Goal: Task Accomplishment & Management: Manage account settings

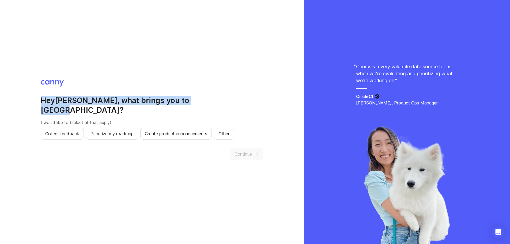
drag, startPoint x: 41, startPoint y: 105, endPoint x: 189, endPoint y: 102, distance: 148.0
click at [189, 102] on div "Hey gokul , what brings you to Canny? I would like to (select all that apply): …" at bounding box center [152, 122] width 304 height 244
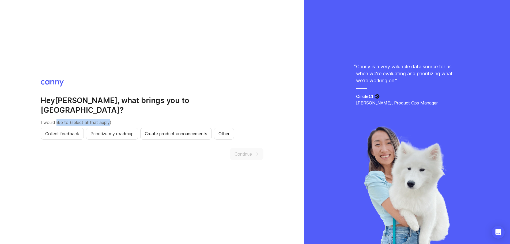
drag, startPoint x: 57, startPoint y: 116, endPoint x: 112, endPoint y: 117, distance: 54.8
click at [112, 119] on p "I would like to (select all that apply):" at bounding box center [152, 122] width 223 height 6
click at [64, 130] on span "Collect feedback" at bounding box center [62, 133] width 34 height 6
click at [107, 130] on span "Prioritize my roadmap" at bounding box center [111, 133] width 43 height 6
click at [182, 132] on span "Create product announcements" at bounding box center [176, 133] width 62 height 6
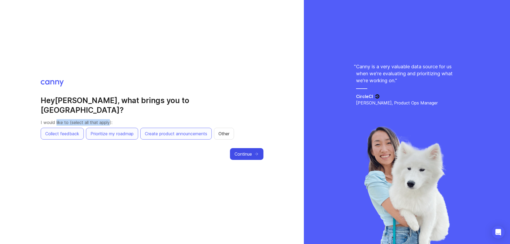
drag, startPoint x: 252, startPoint y: 149, endPoint x: 243, endPoint y: 151, distance: 9.5
click at [252, 151] on span "Continue" at bounding box center [242, 154] width 17 height 6
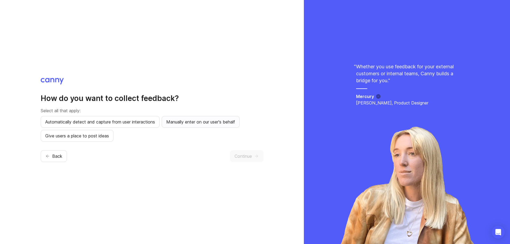
click at [201, 123] on span "Manually enter on our user's behalf" at bounding box center [200, 122] width 69 height 6
click at [85, 138] on span "Give users a place to post ideas" at bounding box center [77, 135] width 64 height 6
click at [248, 151] on button "Continue" at bounding box center [246, 156] width 33 height 12
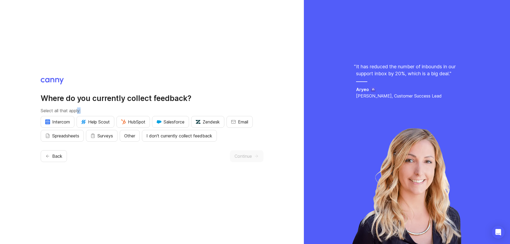
drag, startPoint x: 80, startPoint y: 104, endPoint x: 184, endPoint y: 103, distance: 104.1
click at [184, 103] on div "Where do you currently collect feedback? Select all that apply: Intercom Help S…" at bounding box center [152, 117] width 223 height 48
click at [184, 102] on h2 "Where do you currently collect feedback?" at bounding box center [152, 98] width 223 height 10
click at [156, 136] on span "I don't currently collect feedback" at bounding box center [179, 135] width 66 height 6
click at [235, 155] on button "Continue" at bounding box center [246, 156] width 33 height 12
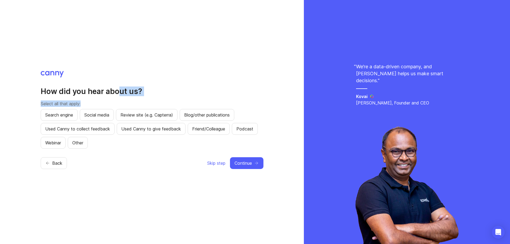
drag, startPoint x: 90, startPoint y: 97, endPoint x: 121, endPoint y: 93, distance: 31.9
click at [121, 93] on div "How did you hear about us? Select all that apply: Search engine Social media Re…" at bounding box center [152, 117] width 223 height 62
click at [215, 162] on span "Skip step" at bounding box center [216, 163] width 18 height 6
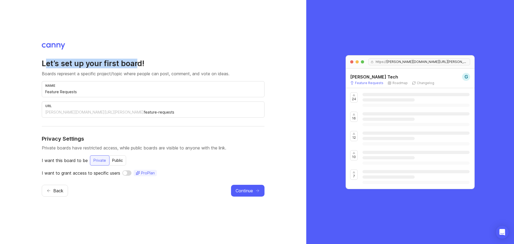
drag, startPoint x: 45, startPoint y: 65, endPoint x: 136, endPoint y: 63, distance: 91.3
click at [136, 63] on h2 "Let’s set up your first board!" at bounding box center [153, 64] width 223 height 10
drag, startPoint x: 45, startPoint y: 171, endPoint x: 108, endPoint y: 175, distance: 62.7
click at [108, 175] on p "I want to grant access to specific users" at bounding box center [81, 173] width 78 height 6
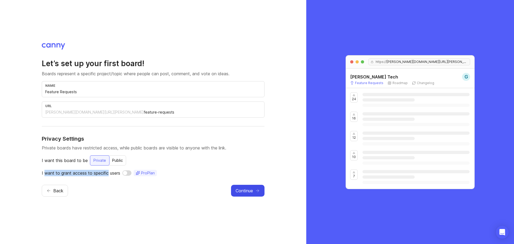
click at [253, 193] on button "Continue" at bounding box center [247, 191] width 33 height 12
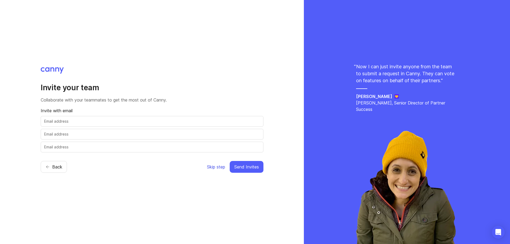
click at [223, 168] on span "Skip step" at bounding box center [216, 166] width 18 height 6
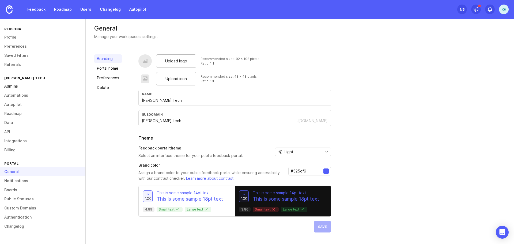
click at [15, 87] on link "Admins" at bounding box center [42, 86] width 85 height 9
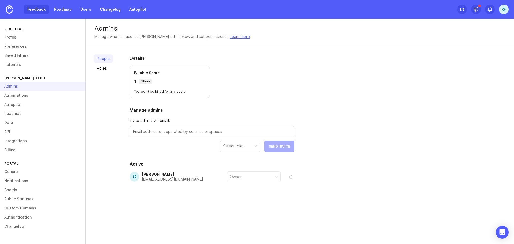
click at [40, 8] on link "Feedback" at bounding box center [36, 10] width 25 height 10
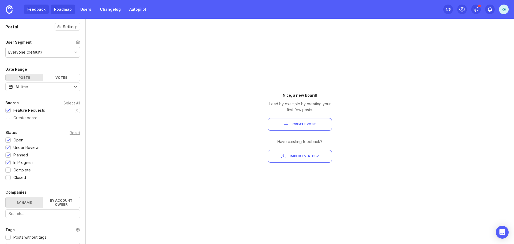
click at [65, 8] on link "Roadmap" at bounding box center [63, 10] width 24 height 10
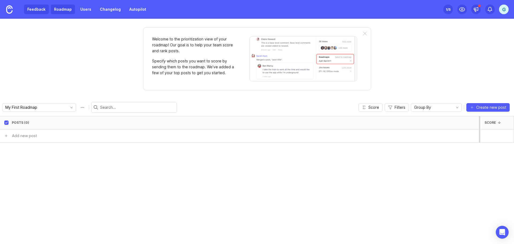
click at [43, 7] on link "Feedback" at bounding box center [36, 10] width 25 height 10
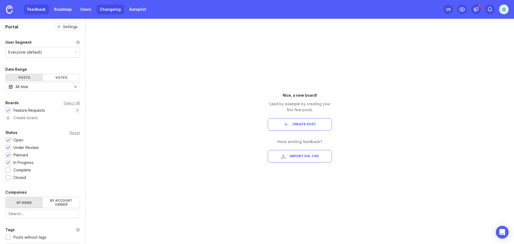
click at [103, 9] on link "Changelog" at bounding box center [110, 10] width 27 height 10
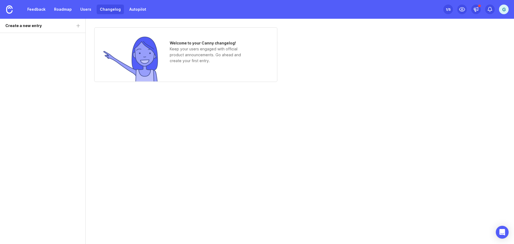
click at [447, 8] on div "1 /5" at bounding box center [447, 9] width 5 height 7
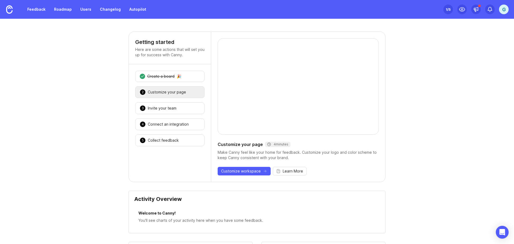
click at [502, 6] on div "g" at bounding box center [504, 10] width 10 height 10
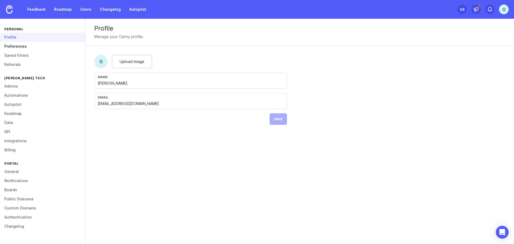
click at [18, 43] on link "Preferences" at bounding box center [42, 46] width 85 height 9
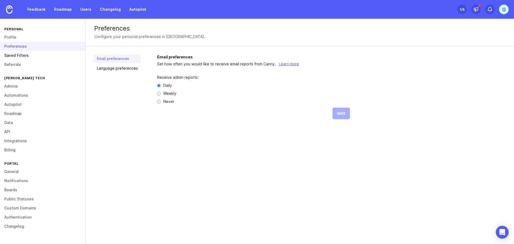
click at [22, 56] on link "Saved Filters" at bounding box center [42, 55] width 85 height 9
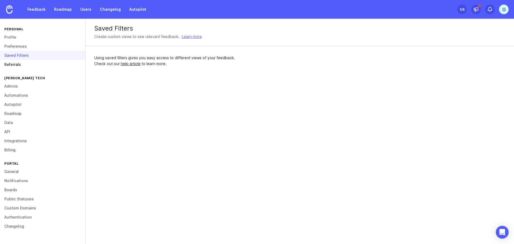
click at [18, 66] on link "Referrals" at bounding box center [42, 64] width 85 height 9
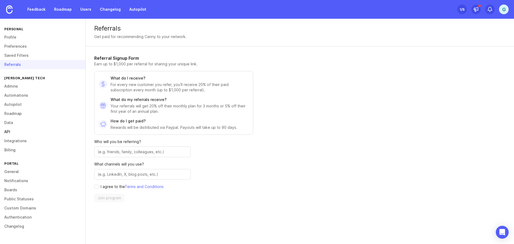
click at [8, 132] on link "API" at bounding box center [42, 131] width 85 height 9
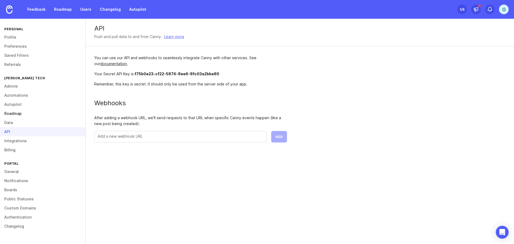
click at [12, 113] on link "Roadmap" at bounding box center [42, 113] width 85 height 9
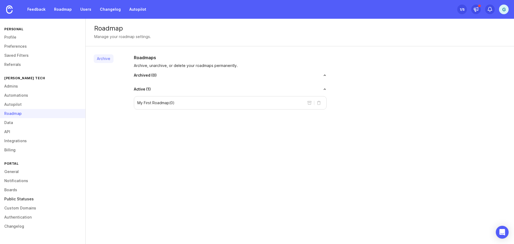
click at [17, 198] on link "Public Statuses" at bounding box center [42, 198] width 85 height 9
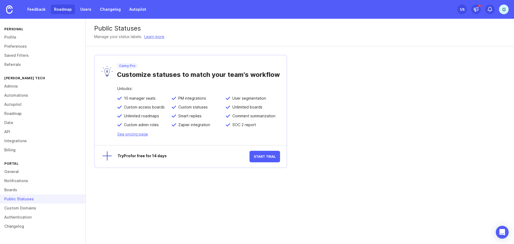
click at [54, 9] on link "Roadmap" at bounding box center [63, 10] width 24 height 10
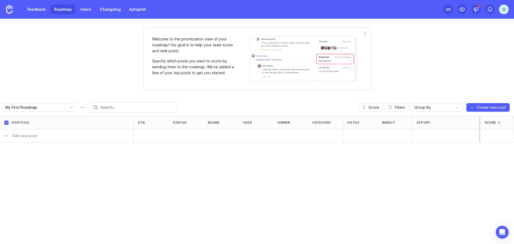
click at [446, 9] on div "1 /5" at bounding box center [447, 9] width 5 height 7
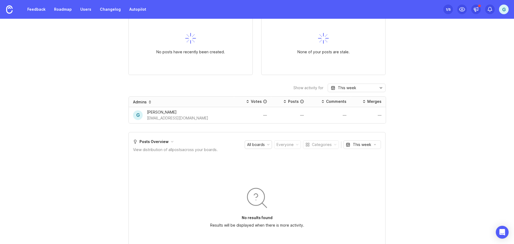
scroll to position [241, 0]
click at [183, 112] on div "gokul krishnan" at bounding box center [177, 111] width 61 height 6
click at [162, 110] on div "gokul krishnan" at bounding box center [177, 111] width 61 height 6
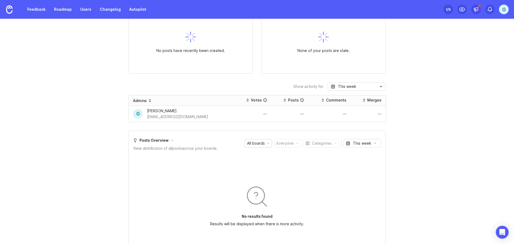
click at [345, 82] on div "Getting started Here are some actions that will set you up for success with Can…" at bounding box center [256, 102] width 257 height 623
click at [344, 85] on div "This week" at bounding box center [347, 86] width 18 height 6
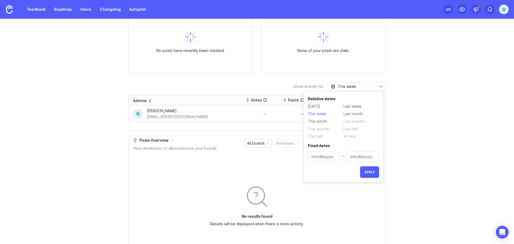
click at [344, 85] on div "This week" at bounding box center [347, 86] width 18 height 6
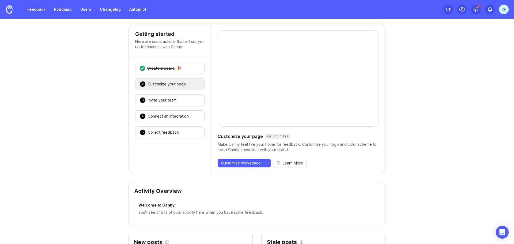
scroll to position [0, 0]
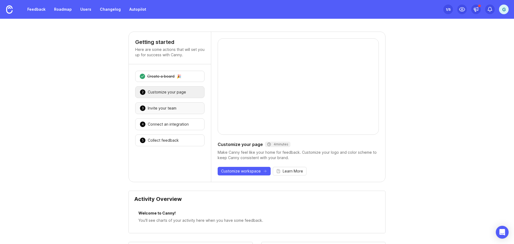
click at [162, 105] on div "3 Invite your team 🎉" at bounding box center [169, 108] width 69 height 12
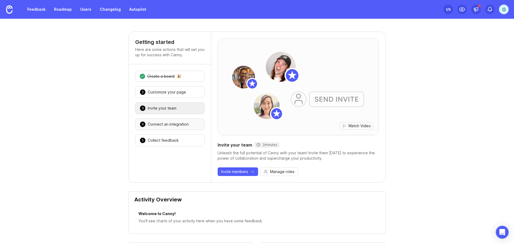
click at [164, 120] on div "4 Connect an integration 🎉" at bounding box center [169, 124] width 69 height 12
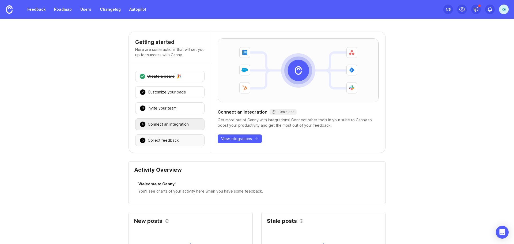
click at [166, 139] on div "Collect feedback" at bounding box center [163, 140] width 31 height 5
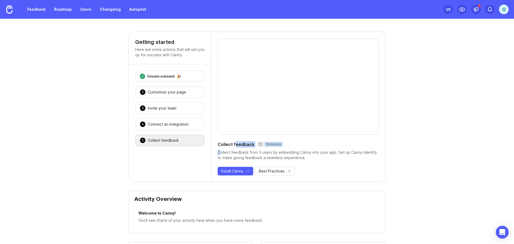
drag, startPoint x: 218, startPoint y: 148, endPoint x: 234, endPoint y: 147, distance: 15.8
click at [234, 147] on div "Collect feedback 10 minutes Collect feedback from 5 users by embedding Canny in…" at bounding box center [298, 107] width 174 height 150
click at [235, 151] on div "Collect feedback from 5 users by embedding Canny into your app. Set up Canny Id…" at bounding box center [298, 155] width 161 height 11
click at [233, 170] on span "Install Canny" at bounding box center [232, 170] width 22 height 5
click at [42, 9] on link "Feedback" at bounding box center [36, 10] width 25 height 10
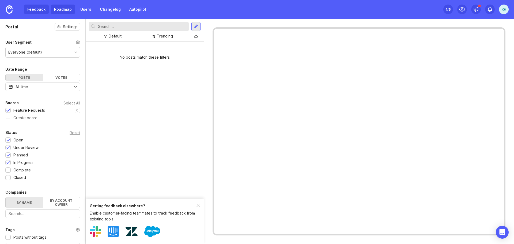
click at [60, 10] on link "Roadmap" at bounding box center [63, 10] width 24 height 10
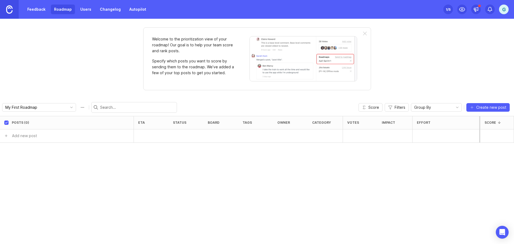
click at [10, 11] on img at bounding box center [9, 9] width 6 height 8
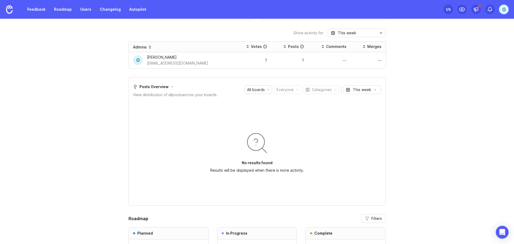
scroll to position [268, 0]
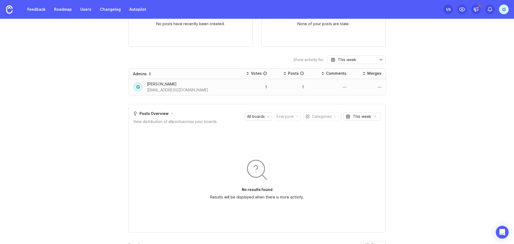
drag, startPoint x: 264, startPoint y: 87, endPoint x: 258, endPoint y: 87, distance: 6.2
click at [263, 87] on tr "g gokul krishnan gokulakkrishnan@logbase.io 1 1 — —" at bounding box center [257, 87] width 257 height 16
click at [258, 87] on div "1" at bounding box center [252, 87] width 29 height 4
click at [301, 88] on div "1" at bounding box center [289, 87] width 37 height 8
click at [356, 85] on div "—" at bounding box center [367, 87] width 35 height 8
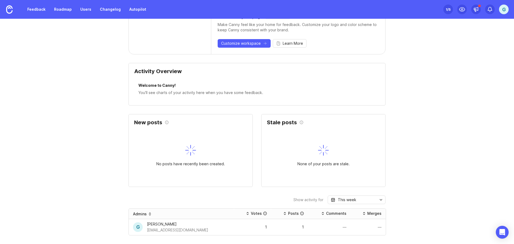
scroll to position [80, 0]
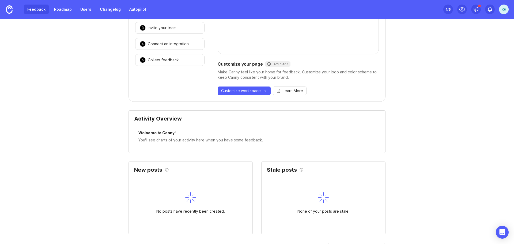
click at [42, 11] on link "Feedback" at bounding box center [36, 10] width 25 height 10
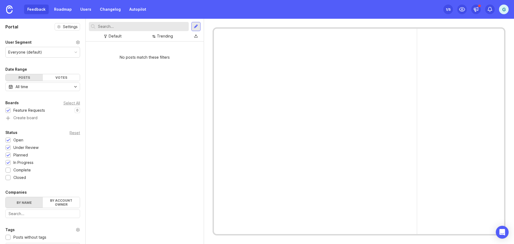
click at [50, 52] on div "Everyone (default)" at bounding box center [43, 52] width 74 height 10
click at [69, 7] on link "Roadmap" at bounding box center [63, 10] width 24 height 10
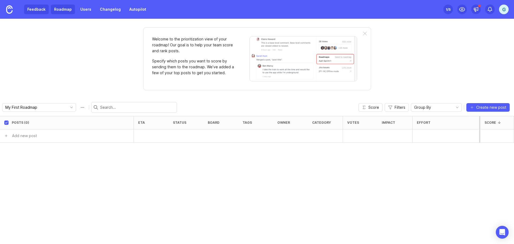
click at [38, 9] on link "Feedback" at bounding box center [36, 10] width 25 height 10
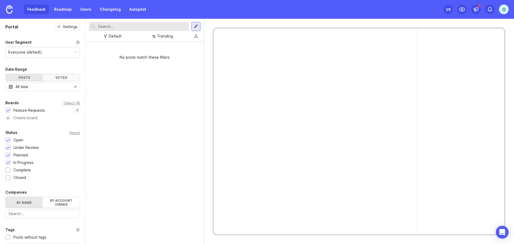
click at [61, 79] on div "Votes" at bounding box center [61, 77] width 37 height 7
click at [32, 77] on div "Posts" at bounding box center [24, 77] width 37 height 7
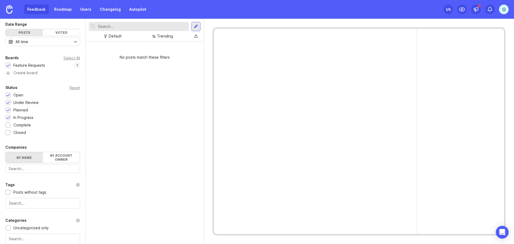
scroll to position [89, 0]
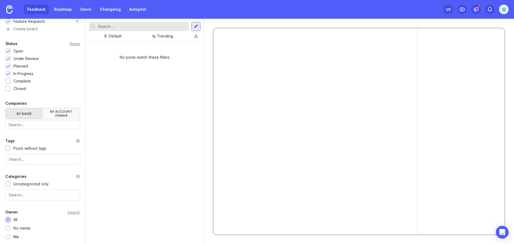
click at [56, 117] on label "By account owner" at bounding box center [61, 113] width 37 height 11
click at [6, 108] on input "By account owner" at bounding box center [6, 108] width 0 height 0
click at [30, 113] on label "By name" at bounding box center [24, 113] width 37 height 11
click at [6, 108] on input "By name" at bounding box center [6, 108] width 0 height 0
drag, startPoint x: 256, startPoint y: 45, endPoint x: 256, endPoint y: 49, distance: 3.8
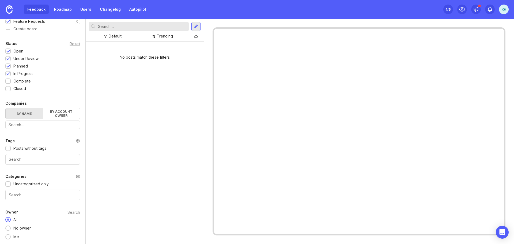
click at [256, 45] on div at bounding box center [315, 131] width 203 height 205
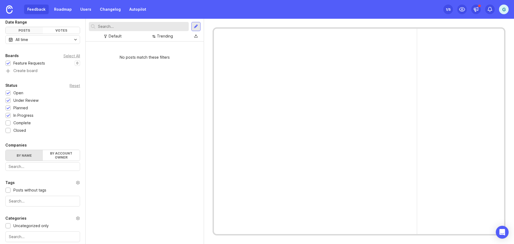
scroll to position [0, 0]
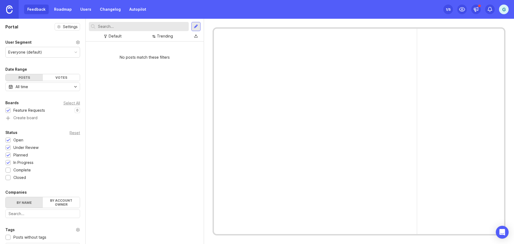
click at [0, 7] on link at bounding box center [9, 9] width 19 height 19
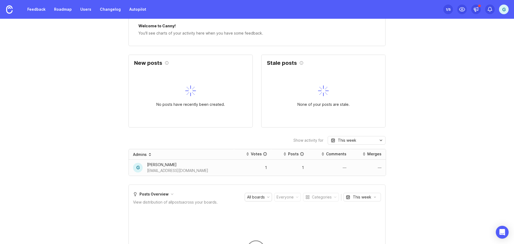
scroll to position [187, 0]
click at [181, 164] on div "gokul krishnan" at bounding box center [177, 164] width 61 height 6
click at [156, 165] on div "gokul krishnan" at bounding box center [177, 164] width 61 height 6
click at [158, 170] on div "gokulakkrishnan@logbase.io" at bounding box center [177, 170] width 61 height 6
drag, startPoint x: 151, startPoint y: 168, endPoint x: 169, endPoint y: 165, distance: 18.8
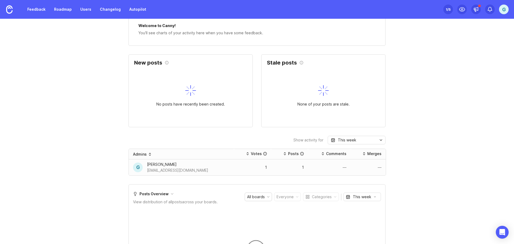
click at [152, 167] on div "gokulakkrishnan@logbase.io" at bounding box center [177, 170] width 61 height 6
click at [374, 168] on div "—" at bounding box center [368, 167] width 26 height 4
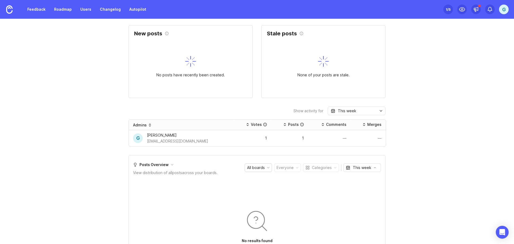
scroll to position [294, 0]
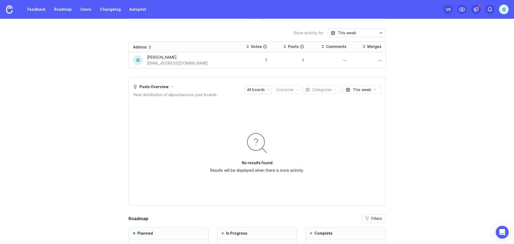
click at [356, 90] on div "This week" at bounding box center [362, 90] width 18 height 6
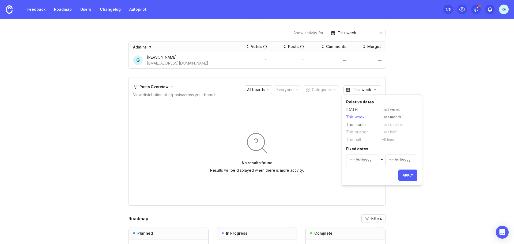
click at [356, 90] on div "This week" at bounding box center [362, 90] width 18 height 6
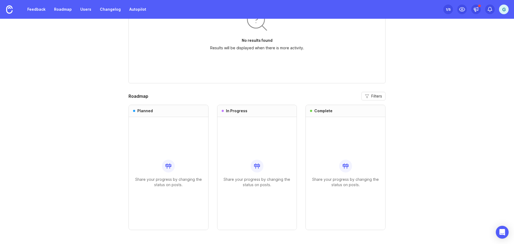
scroll to position [424, 0]
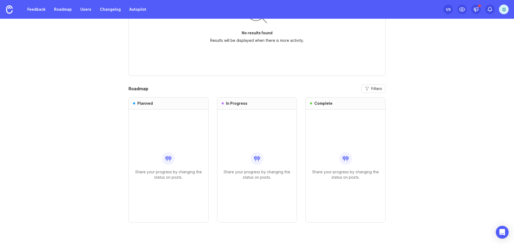
click at [502, 9] on div "g" at bounding box center [504, 10] width 10 height 10
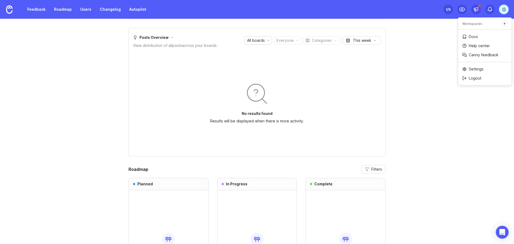
scroll to position [264, 0]
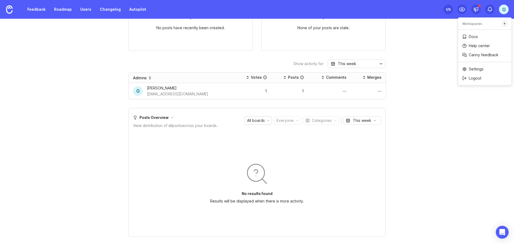
click at [503, 23] on icon "Create a new workspace" at bounding box center [504, 24] width 4 height 4
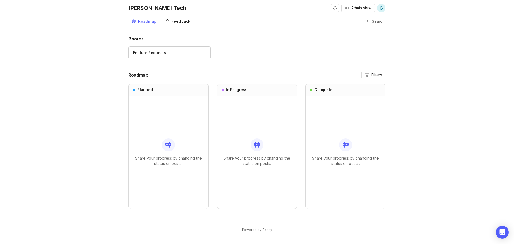
click at [180, 22] on div "Feedback" at bounding box center [180, 22] width 19 height 4
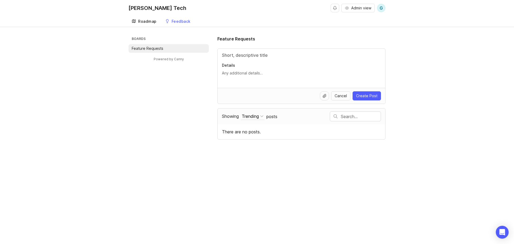
click at [154, 19] on link "Roadmap" at bounding box center [143, 21] width 31 height 11
type input "waitlist"
click at [371, 96] on span "Create Post" at bounding box center [366, 95] width 21 height 5
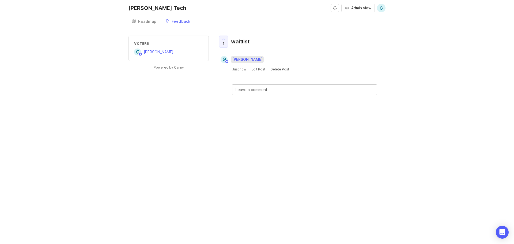
click at [242, 60] on span "[PERSON_NAME]" at bounding box center [247, 59] width 31 height 5
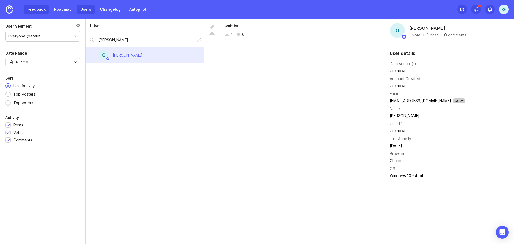
click at [38, 10] on link "Feedback" at bounding box center [36, 10] width 25 height 10
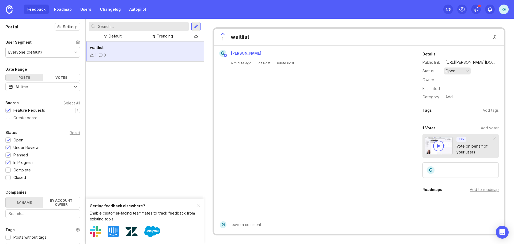
click at [461, 70] on button "open" at bounding box center [457, 70] width 27 height 7
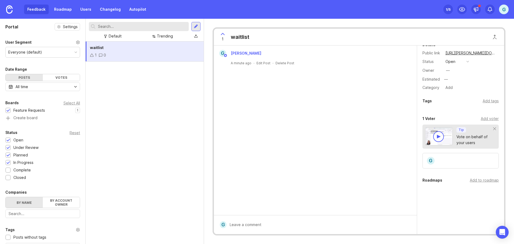
click at [61, 31] on div "Portal Settings User Segment Everyone (default) Date Range Posts Votes All time…" at bounding box center [42, 176] width 85 height 314
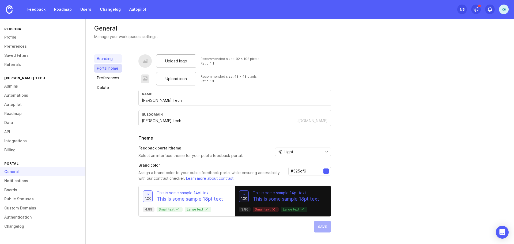
click at [105, 70] on link "Portal home" at bounding box center [108, 68] width 29 height 9
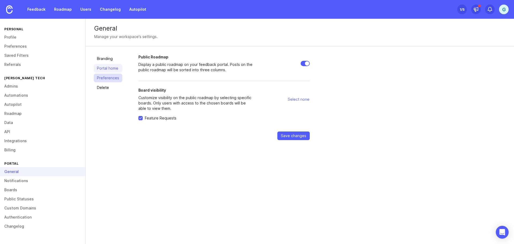
click at [106, 75] on link "Preferences" at bounding box center [108, 78] width 29 height 9
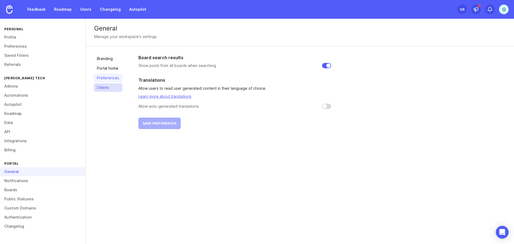
click at [103, 86] on link "Delete" at bounding box center [108, 87] width 29 height 9
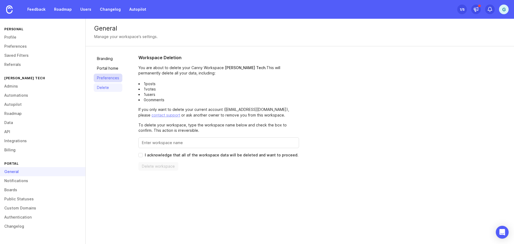
click at [103, 78] on link "Preferences" at bounding box center [108, 78] width 29 height 9
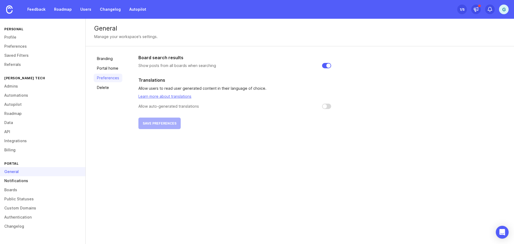
click at [26, 178] on link "Notifications" at bounding box center [42, 180] width 85 height 9
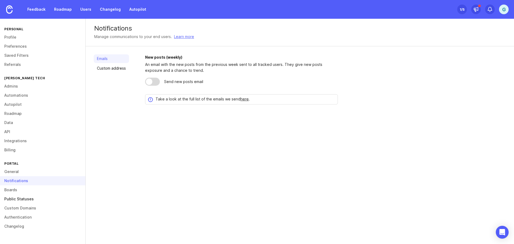
click at [25, 198] on link "Public Statuses" at bounding box center [42, 198] width 85 height 9
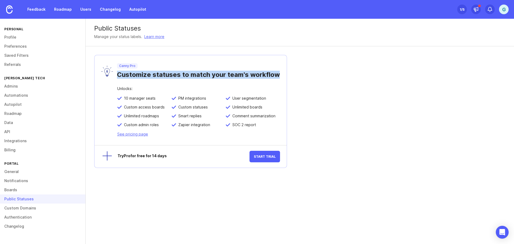
drag, startPoint x: 119, startPoint y: 77, endPoint x: 284, endPoint y: 77, distance: 165.1
click at [284, 77] on div "Canny Pro Customize statuses to match your team's workflow" at bounding box center [190, 71] width 192 height 32
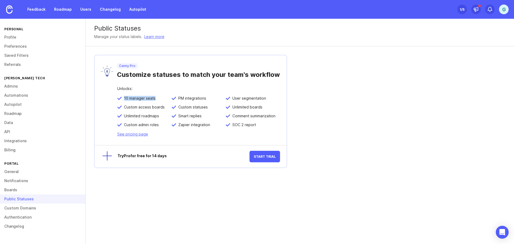
drag, startPoint x: 125, startPoint y: 96, endPoint x: 161, endPoint y: 96, distance: 36.4
click at [161, 96] on div "10 manager seats" at bounding box center [144, 100] width 54 height 9
click at [24, 209] on link "Custom Domains" at bounding box center [42, 207] width 85 height 9
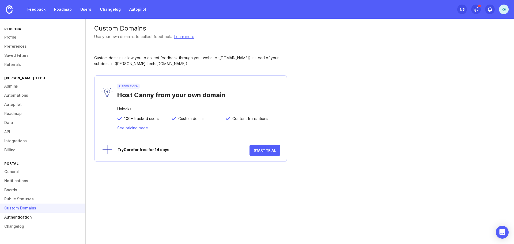
click at [23, 216] on link "Authentication" at bounding box center [42, 216] width 85 height 9
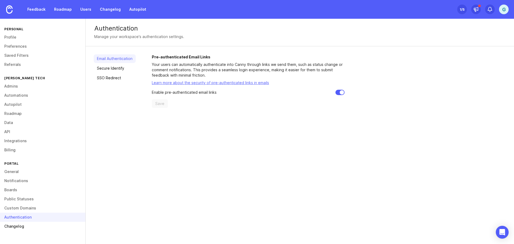
click at [21, 226] on link "Changelog" at bounding box center [42, 226] width 85 height 9
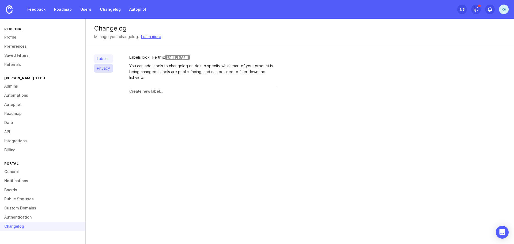
click at [107, 68] on link "Privacy" at bounding box center [104, 68] width 20 height 9
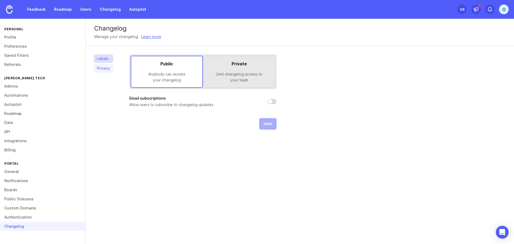
click at [107, 61] on link "Labels" at bounding box center [104, 58] width 20 height 9
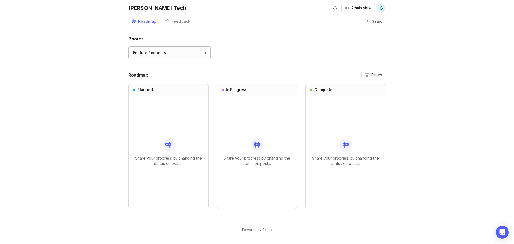
click at [170, 53] on div "Feature Requests 1" at bounding box center [169, 53] width 73 height 6
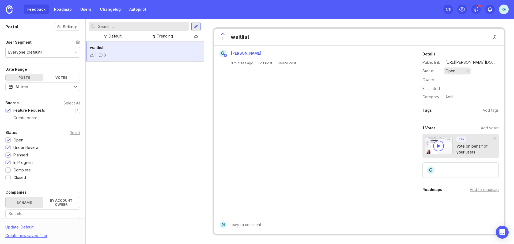
click at [463, 71] on button "open" at bounding box center [457, 70] width 27 height 7
click at [455, 109] on div "in progress" at bounding box center [458, 110] width 24 height 5
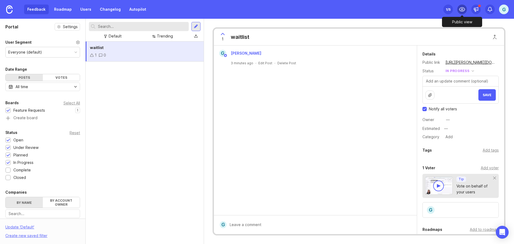
click at [461, 11] on icon at bounding box center [461, 9] width 5 height 4
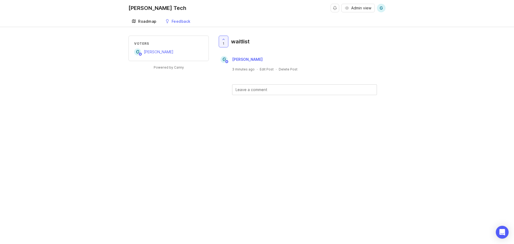
click at [153, 23] on div "Roadmap" at bounding box center [147, 22] width 18 height 4
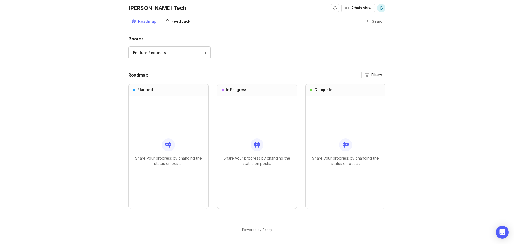
click at [171, 22] on div "Feedback" at bounding box center [180, 22] width 19 height 4
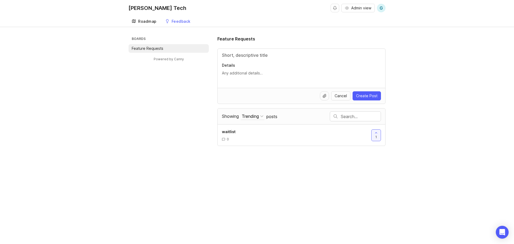
click at [151, 23] on div "Roadmap" at bounding box center [147, 22] width 18 height 4
click at [141, 23] on div "Roadmap" at bounding box center [147, 22] width 18 height 4
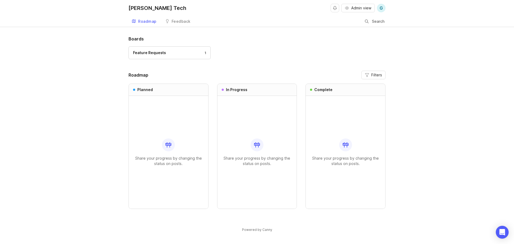
drag, startPoint x: 147, startPoint y: 182, endPoint x: 148, endPoint y: 175, distance: 6.9
click at [148, 181] on div "Share your progress by changing the status on posts." at bounding box center [168, 152] width 71 height 113
click at [149, 166] on div "Share your progress by changing the status on posts." at bounding box center [168, 152] width 71 height 113
click at [353, 9] on span "Admin view" at bounding box center [361, 7] width 20 height 5
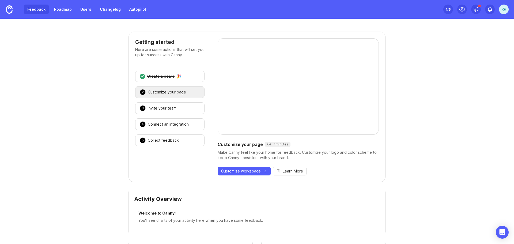
click at [43, 10] on link "Feedback" at bounding box center [36, 10] width 25 height 10
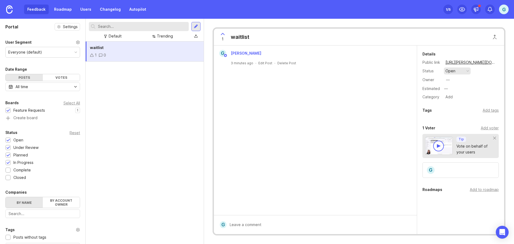
click at [457, 69] on button "open" at bounding box center [457, 70] width 27 height 7
click at [453, 106] on progress "in progress" at bounding box center [457, 110] width 27 height 10
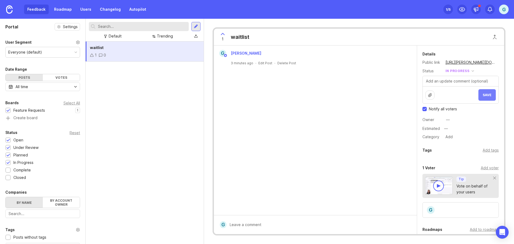
click at [482, 94] on span "Save" at bounding box center [486, 95] width 9 height 4
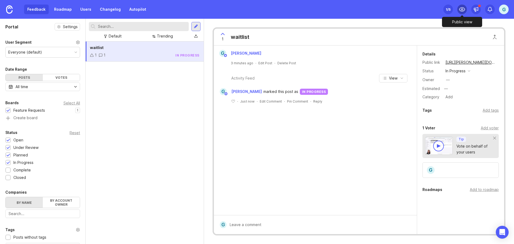
click at [463, 10] on icon at bounding box center [462, 9] width 6 height 6
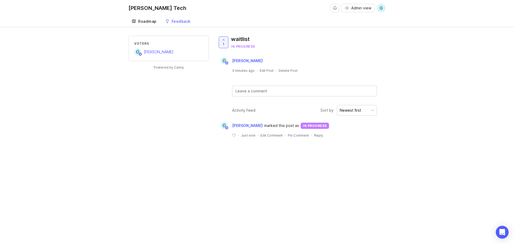
click at [153, 20] on div "Roadmap" at bounding box center [147, 22] width 18 height 4
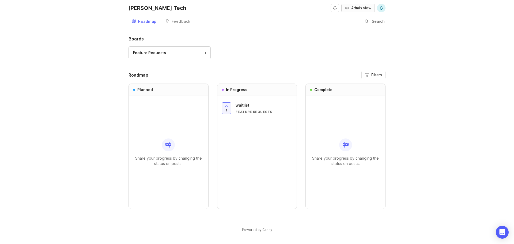
click at [348, 10] on icon "button" at bounding box center [347, 8] width 4 height 4
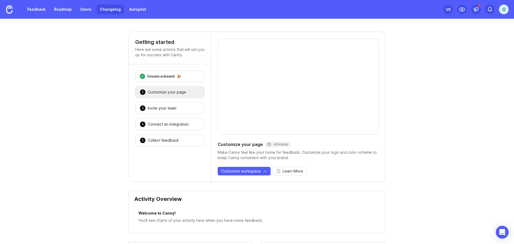
click at [111, 13] on link "Changelog" at bounding box center [110, 10] width 27 height 10
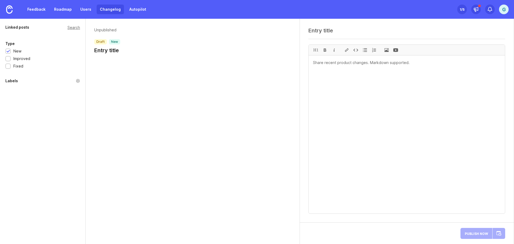
click at [129, 63] on div "Unpublished draft new Entry title" at bounding box center [193, 42] width 214 height 46
click at [113, 51] on h1 "Entry title" at bounding box center [107, 50] width 26 height 7
click at [365, 79] on textarea at bounding box center [406, 134] width 196 height 158
type textarea "test"
click at [481, 234] on div "Publish Now" at bounding box center [482, 233] width 45 height 13
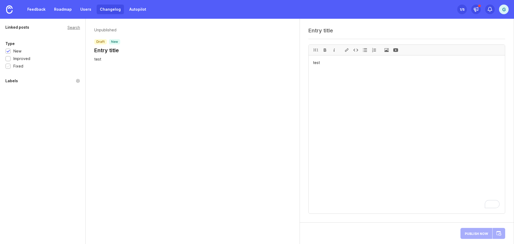
click at [8, 67] on div at bounding box center [7, 66] width 3 height 4
click at [7, 60] on div at bounding box center [7, 59] width 3 height 4
click at [483, 234] on div "Publish Now" at bounding box center [482, 233] width 45 height 13
click at [491, 233] on div "Publish Now" at bounding box center [482, 233] width 45 height 13
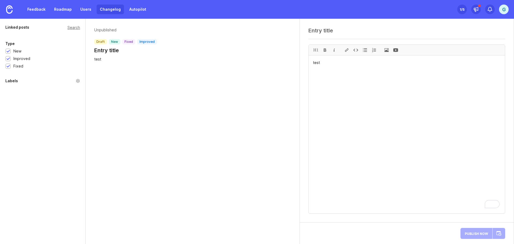
click at [489, 229] on div "Publish Now" at bounding box center [482, 233] width 45 height 13
click at [488, 229] on div "Publish Now" at bounding box center [482, 233] width 45 height 13
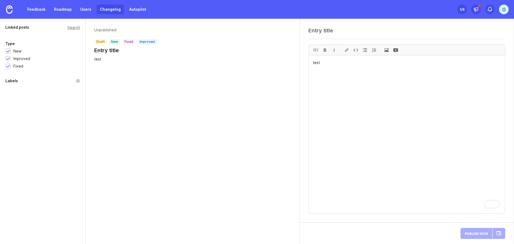
click at [486, 228] on div "Publish Now" at bounding box center [482, 233] width 45 height 13
drag, startPoint x: 112, startPoint y: 54, endPoint x: 107, endPoint y: 56, distance: 5.9
click at [112, 55] on div "Unpublished draft new fixed improved Entry title test" at bounding box center [193, 45] width 214 height 52
click at [104, 52] on h1 "Entry title" at bounding box center [125, 50] width 63 height 7
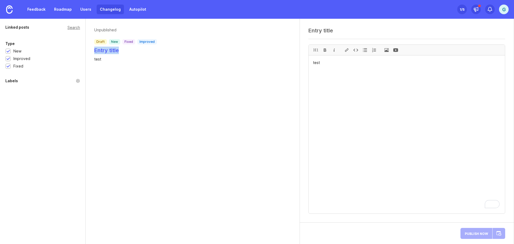
click at [104, 52] on h1 "Entry title" at bounding box center [125, 50] width 63 height 7
click at [127, 48] on h1 "Entry title" at bounding box center [125, 50] width 63 height 7
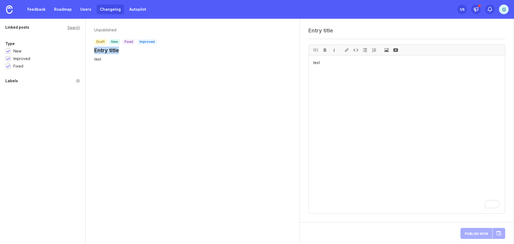
click at [161, 90] on div "Unpublished draft new fixed improved Entry title test" at bounding box center [193, 131] width 214 height 225
click at [119, 49] on h1 "Entry title" at bounding box center [125, 50] width 63 height 7
click at [118, 49] on h1 "Entry title" at bounding box center [125, 50] width 63 height 7
click at [119, 49] on h1 "Entry title" at bounding box center [125, 50] width 63 height 7
click at [118, 49] on h1 "Entry title" at bounding box center [125, 50] width 63 height 7
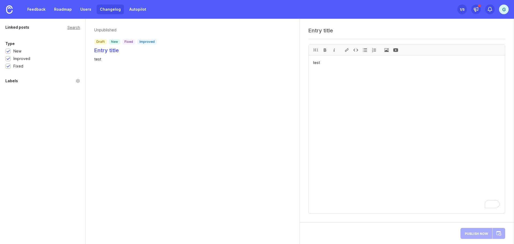
click at [117, 49] on h1 "Entry title" at bounding box center [125, 50] width 63 height 7
click at [57, 9] on link "Roadmap" at bounding box center [63, 10] width 24 height 10
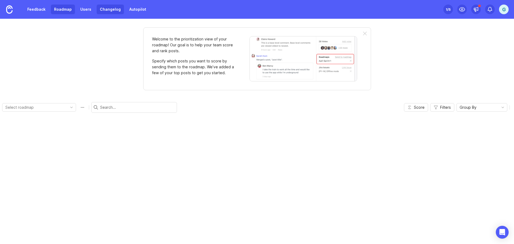
click at [99, 9] on link "Changelog" at bounding box center [110, 10] width 27 height 10
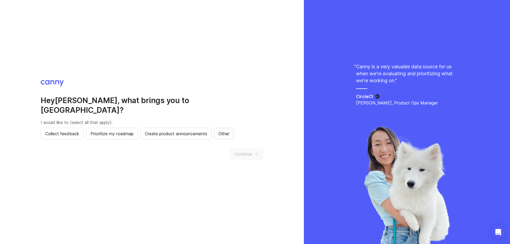
click at [229, 131] on span "Other" at bounding box center [223, 133] width 11 height 6
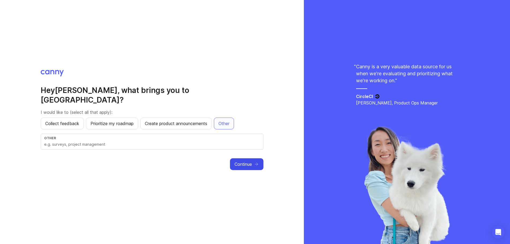
click at [246, 161] on span "Continue" at bounding box center [242, 164] width 17 height 6
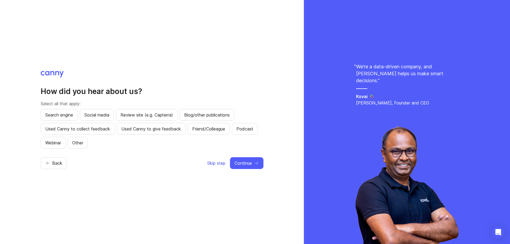
click at [219, 164] on span "Skip step" at bounding box center [216, 163] width 18 height 6
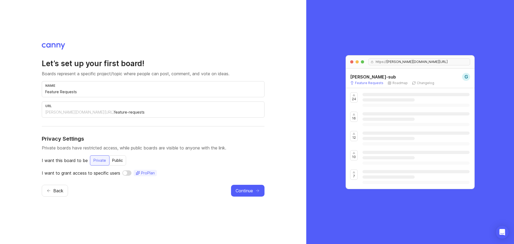
click at [115, 162] on div "Public" at bounding box center [117, 160] width 17 height 10
click at [114, 111] on input "feature-requests" at bounding box center [187, 112] width 147 height 6
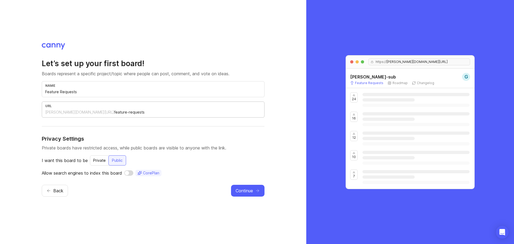
click at [114, 111] on input "feature-requests" at bounding box center [187, 112] width 147 height 6
click at [65, 113] on div "gokul-sub.canny.io/" at bounding box center [79, 111] width 69 height 5
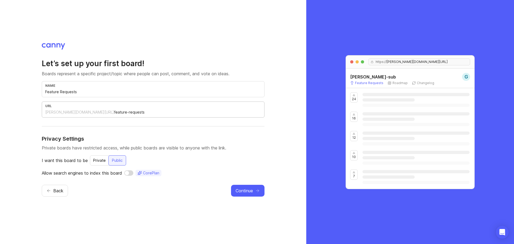
click at [65, 113] on div "gokul-sub.canny.io/" at bounding box center [79, 111] width 69 height 5
click at [121, 113] on input "feature-requests" at bounding box center [187, 112] width 147 height 6
drag, startPoint x: 112, startPoint y: 112, endPoint x: 29, endPoint y: 113, distance: 82.7
click at [29, 113] on div "Let’s set up your first board! Boards represent a specific project/topic where …" at bounding box center [153, 122] width 306 height 244
click at [245, 192] on span "Continue" at bounding box center [243, 190] width 17 height 6
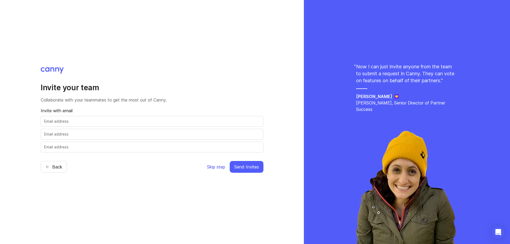
click at [218, 164] on span "Skip step" at bounding box center [216, 166] width 18 height 6
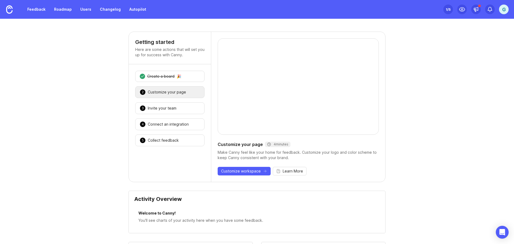
click at [508, 10] on div "g" at bounding box center [504, 10] width 10 height 10
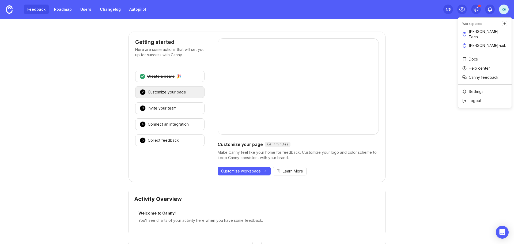
click at [40, 6] on link "Feedback" at bounding box center [36, 10] width 25 height 10
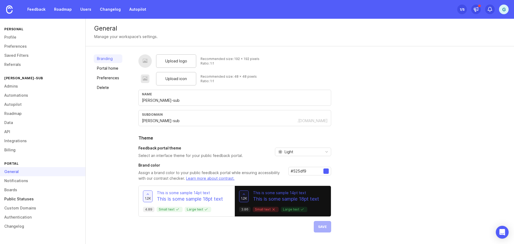
click at [22, 200] on link "Public Statuses" at bounding box center [42, 198] width 85 height 9
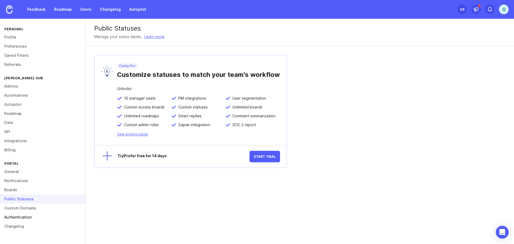
click at [22, 216] on link "Authentication" at bounding box center [42, 216] width 85 height 9
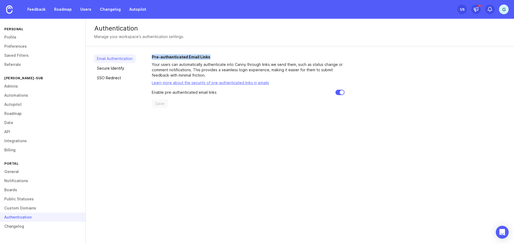
drag, startPoint x: 150, startPoint y: 57, endPoint x: 222, endPoint y: 56, distance: 71.2
click at [222, 56] on div "Email Authentication Secure Identify SSO Redirect Pre-authenticated Email Links…" at bounding box center [300, 81] width 428 height 70
click at [222, 57] on h2 "Pre-authenticated Email Links" at bounding box center [248, 56] width 193 height 5
click at [119, 68] on link "Secure Identify" at bounding box center [115, 68] width 42 height 9
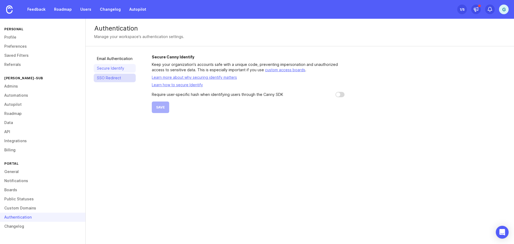
click at [116, 79] on link "SSO Redirect" at bounding box center [115, 78] width 42 height 9
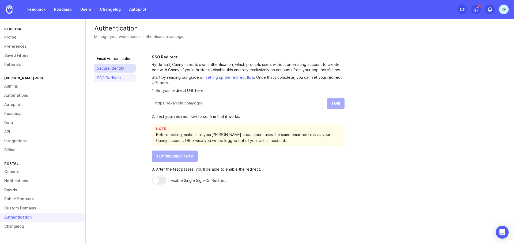
click at [122, 64] on link "Secure Identify" at bounding box center [115, 68] width 42 height 9
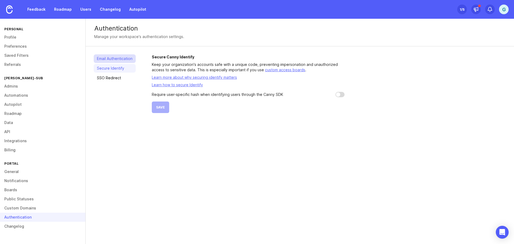
click at [123, 59] on link "Email Authentication" at bounding box center [115, 58] width 42 height 9
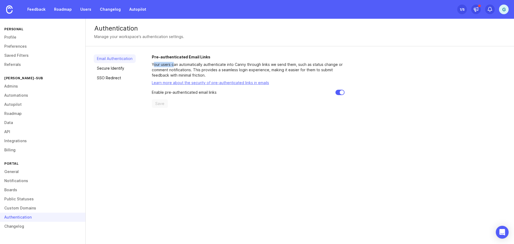
drag, startPoint x: 154, startPoint y: 64, endPoint x: 175, endPoint y: 64, distance: 20.3
click at [175, 64] on p "Your users can automatically authenticate into Canny through links we send them…" at bounding box center [248, 70] width 193 height 16
click at [25, 189] on link "Boards" at bounding box center [42, 189] width 85 height 9
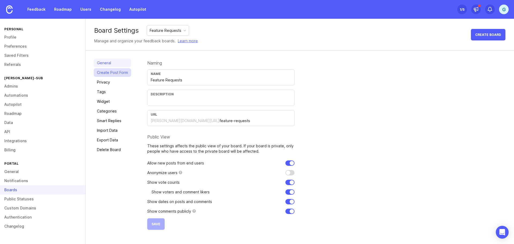
click at [107, 76] on link "Create Post Form" at bounding box center [112, 72] width 37 height 9
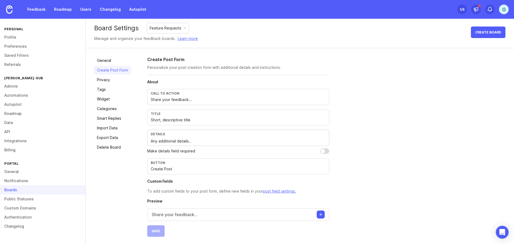
scroll to position [3, 0]
click at [108, 80] on link "Privacy" at bounding box center [112, 79] width 37 height 9
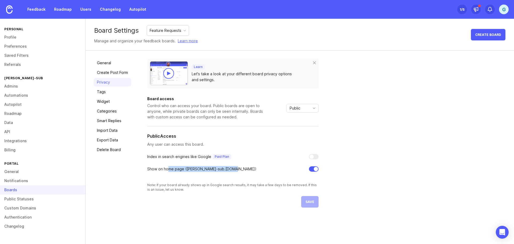
drag, startPoint x: 169, startPoint y: 170, endPoint x: 215, endPoint y: 169, distance: 45.5
click at [215, 169] on div "Show on home page ( gokul-sub .canny.io)" at bounding box center [201, 169] width 109 height 6
click at [215, 168] on div "Show on home page ( gokul-sub .canny.io)" at bounding box center [201, 169] width 109 height 6
click at [98, 96] on div "General Create Post Form Privacy Tags Widget Categories Smart Replies Import Da…" at bounding box center [112, 133] width 37 height 149
click at [100, 96] on div "General Create Post Form Privacy Tags Widget Categories Smart Replies Import Da…" at bounding box center [112, 133] width 37 height 149
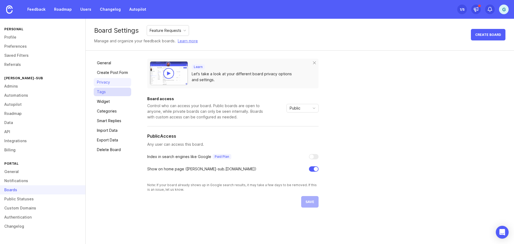
click at [100, 94] on link "Tags" at bounding box center [112, 91] width 37 height 9
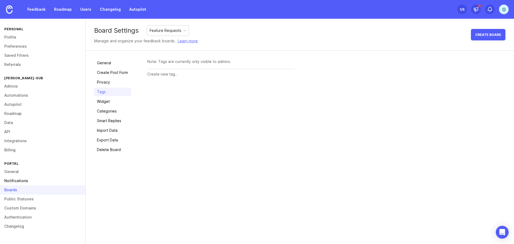
click at [17, 182] on link "Notifications" at bounding box center [42, 180] width 85 height 9
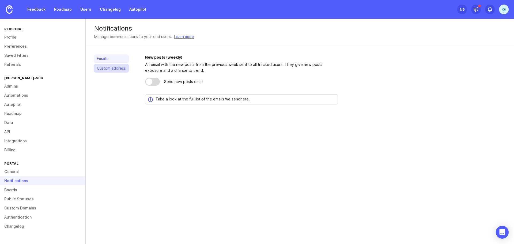
click at [108, 71] on link "Custom address" at bounding box center [111, 68] width 35 height 9
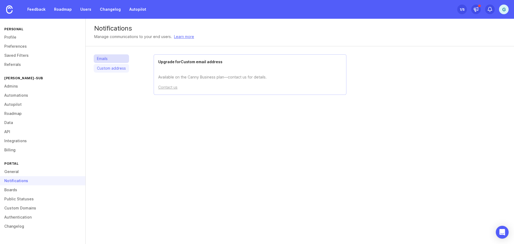
click at [106, 60] on link "Emails" at bounding box center [111, 58] width 35 height 9
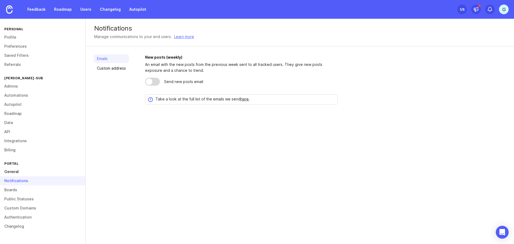
click at [19, 169] on link "General" at bounding box center [42, 171] width 85 height 9
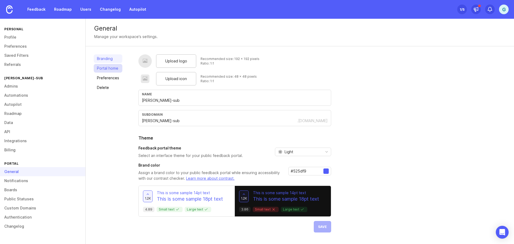
click at [101, 69] on link "Portal home" at bounding box center [108, 68] width 29 height 9
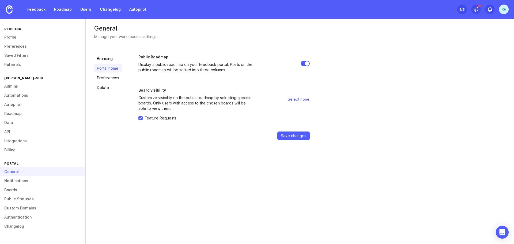
click at [104, 82] on div "Branding Portal home Preferences Delete" at bounding box center [108, 97] width 29 height 86
click at [104, 80] on link "Preferences" at bounding box center [108, 78] width 29 height 9
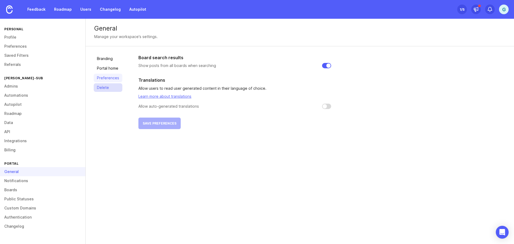
click at [103, 87] on link "Delete" at bounding box center [108, 87] width 29 height 9
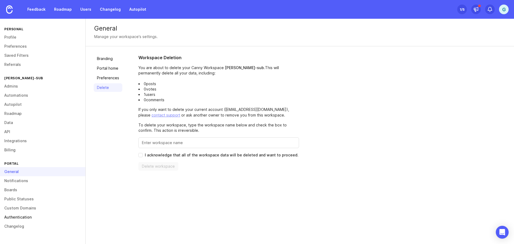
click at [26, 214] on link "Authentication" at bounding box center [42, 216] width 85 height 9
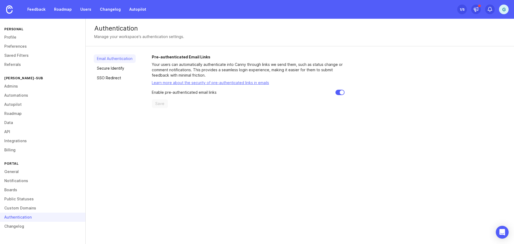
click at [224, 82] on link "Learn more about the security of pre-authenticated links in emails" at bounding box center [210, 82] width 117 height 5
click at [92, 10] on link "Users" at bounding box center [85, 10] width 17 height 10
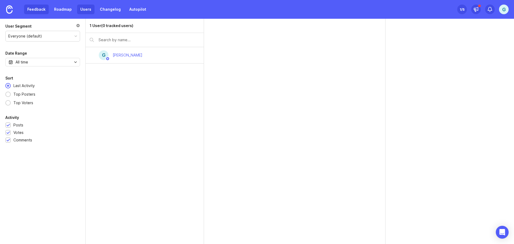
click at [32, 12] on link "Feedback" at bounding box center [36, 10] width 25 height 10
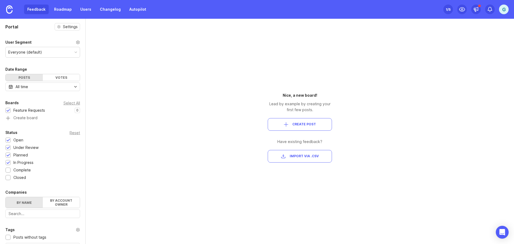
click at [58, 22] on div "Portal Settings User Segment Everyone (default) Date Range Posts Votes All time…" at bounding box center [42, 176] width 85 height 314
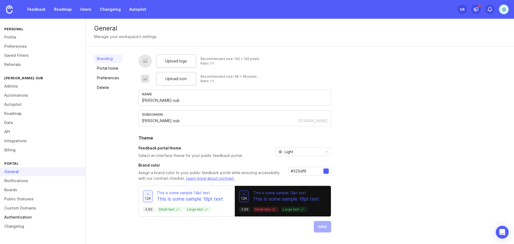
click at [28, 214] on link "Authentication" at bounding box center [42, 216] width 85 height 9
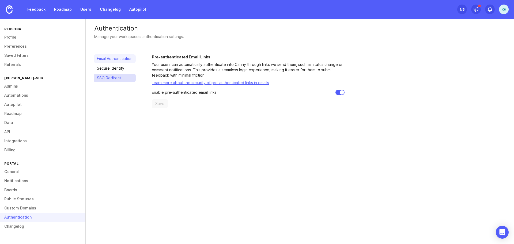
click at [112, 78] on link "SSO Redirect" at bounding box center [115, 78] width 42 height 9
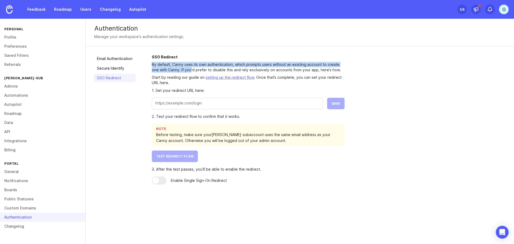
drag, startPoint x: 153, startPoint y: 66, endPoint x: 191, endPoint y: 69, distance: 38.1
click at [191, 69] on p "By default, Canny uses its own authentication, which prompts users without an e…" at bounding box center [248, 67] width 193 height 11
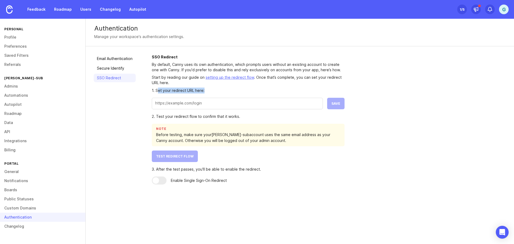
drag, startPoint x: 167, startPoint y: 94, endPoint x: 204, endPoint y: 93, distance: 37.0
click at [204, 93] on form "1. Set your redirect URL here: Save" at bounding box center [248, 98] width 193 height 22
click at [204, 93] on div "1. Set your redirect URL here:" at bounding box center [248, 90] width 193 height 6
drag, startPoint x: 190, startPoint y: 114, endPoint x: 238, endPoint y: 117, distance: 48.0
click at [238, 117] on div "2. Test your redirect flow to confirm that it works." at bounding box center [248, 116] width 193 height 6
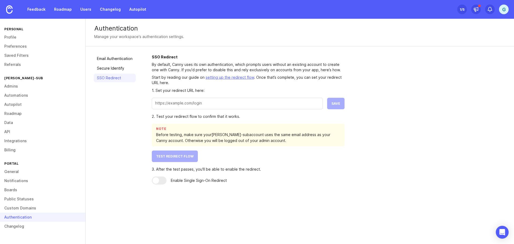
click at [239, 116] on div "2. Test your redirect flow to confirm that it works." at bounding box center [248, 116] width 193 height 6
drag, startPoint x: 167, startPoint y: 62, endPoint x: 173, endPoint y: 63, distance: 6.5
click at [173, 63] on p "By default, Canny uses its own authentication, which prompts users without an e…" at bounding box center [248, 67] width 193 height 11
drag, startPoint x: 273, startPoint y: 62, endPoint x: 286, endPoint y: 64, distance: 12.4
click at [286, 64] on p "By default, Canny uses its own authentication, which prompts users without an e…" at bounding box center [248, 67] width 193 height 11
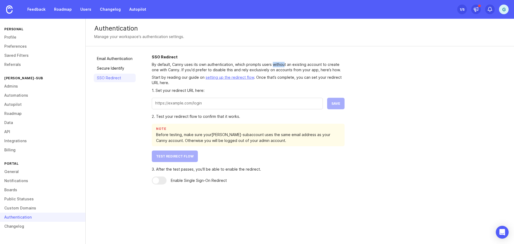
click at [286, 64] on p "By default, Canny uses its own authentication, which prompts users without an e…" at bounding box center [248, 67] width 193 height 11
click at [279, 61] on div "SSO Redirect By default, Canny uses its own authentication, which prompts users…" at bounding box center [248, 119] width 193 height 130
click at [294, 65] on p "By default, Canny uses its own authentication, which prompts users without an e…" at bounding box center [248, 67] width 193 height 11
click at [290, 64] on p "By default, Canny uses its own authentication, which prompts users without an e…" at bounding box center [248, 67] width 193 height 11
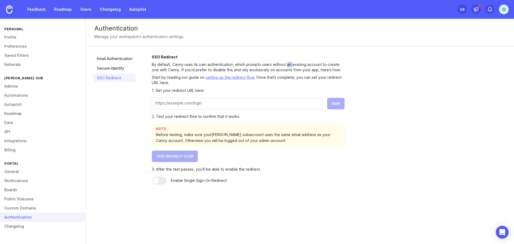
click at [290, 64] on p "By default, Canny uses its own authentication, which prompts users without an e…" at bounding box center [248, 67] width 193 height 11
click at [294, 64] on p "By default, Canny uses its own authentication, which prompts users without an e…" at bounding box center [248, 67] width 193 height 11
click at [315, 62] on p "By default, Canny uses its own authentication, which prompts users without an e…" at bounding box center [248, 67] width 193 height 11
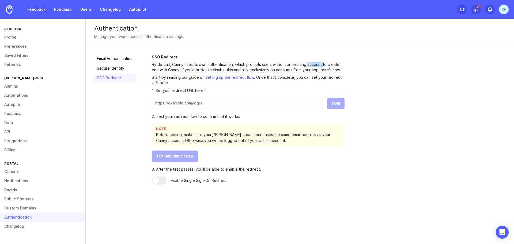
click at [323, 64] on p "By default, Canny uses its own authentication, which prompts users without an e…" at bounding box center [248, 67] width 193 height 11
click at [318, 64] on p "By default, Canny uses its own authentication, which prompts users without an e…" at bounding box center [248, 67] width 193 height 11
click at [299, 64] on p "By default, Canny uses its own authentication, which prompts users without an e…" at bounding box center [248, 67] width 193 height 11
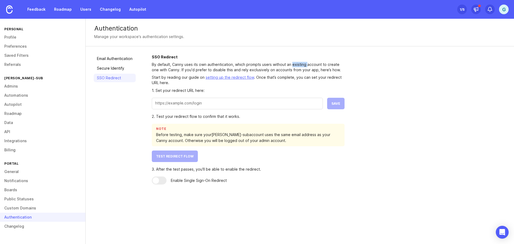
click at [299, 64] on p "By default, Canny uses its own authentication, which prompts users without an e…" at bounding box center [248, 67] width 193 height 11
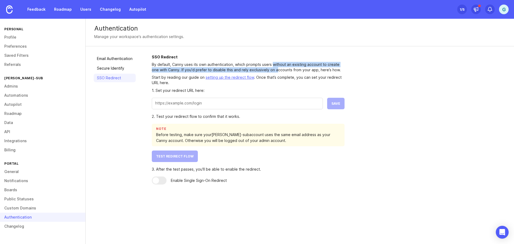
drag, startPoint x: 273, startPoint y: 63, endPoint x: 276, endPoint y: 68, distance: 6.1
click at [276, 68] on p "By default, Canny uses its own authentication, which prompts users without an e…" at bounding box center [248, 67] width 193 height 11
drag, startPoint x: 274, startPoint y: 63, endPoint x: 274, endPoint y: 71, distance: 8.0
click at [274, 71] on p "By default, Canny uses its own authentication, which prompts users without an e…" at bounding box center [248, 67] width 193 height 11
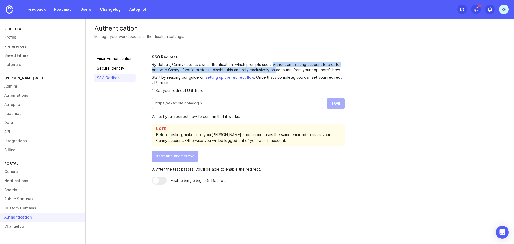
click at [274, 71] on p "By default, Canny uses its own authentication, which prompts users without an e…" at bounding box center [248, 67] width 193 height 11
drag, startPoint x: 273, startPoint y: 64, endPoint x: 274, endPoint y: 69, distance: 5.2
click at [274, 69] on p "By default, Canny uses its own authentication, which prompts users without an e…" at bounding box center [248, 67] width 193 height 11
drag, startPoint x: 274, startPoint y: 63, endPoint x: 275, endPoint y: 69, distance: 5.7
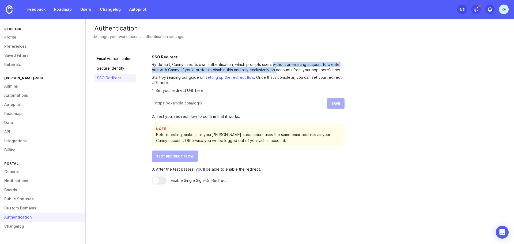
click at [275, 69] on p "By default, Canny uses its own authentication, which prompts users without an e…" at bounding box center [248, 67] width 193 height 11
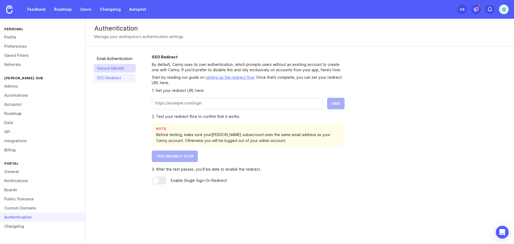
click at [101, 66] on link "Secure Identify" at bounding box center [115, 68] width 42 height 9
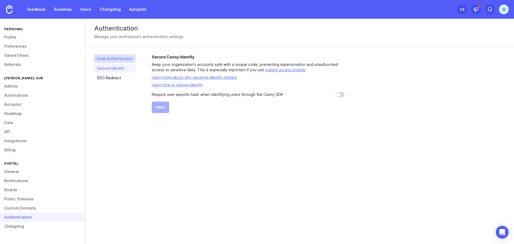
click at [105, 56] on link "Email Authentication" at bounding box center [115, 58] width 42 height 9
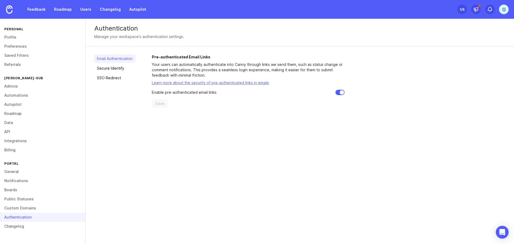
click at [185, 81] on link "Learn more about the security of pre-authenticated links in emails" at bounding box center [210, 82] width 117 height 5
click at [85, 9] on link "Users" at bounding box center [85, 10] width 17 height 10
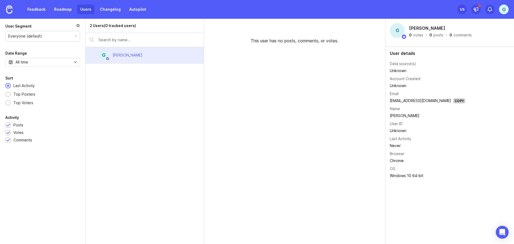
click at [123, 55] on div "gokul krishnan" at bounding box center [128, 55] width 30 height 6
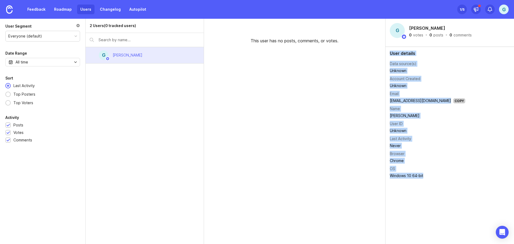
drag, startPoint x: 387, startPoint y: 64, endPoint x: 431, endPoint y: 176, distance: 119.7
click at [430, 176] on div "User details Data source(s) Unknown Account Created Unknown Email gokulakkrishn…" at bounding box center [449, 115] width 128 height 137
click at [431, 176] on td "Windows 10 64-bit" at bounding box center [427, 175] width 75 height 7
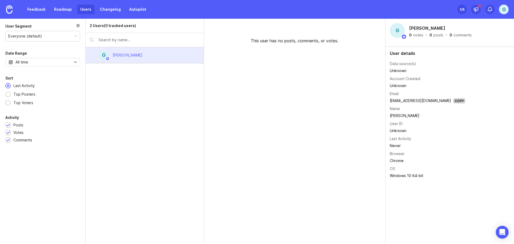
click at [43, 7] on link "Feedback" at bounding box center [36, 10] width 25 height 10
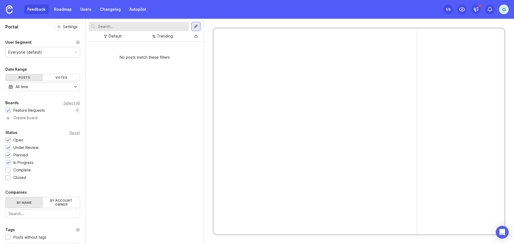
click at [396, 147] on div at bounding box center [315, 131] width 203 height 205
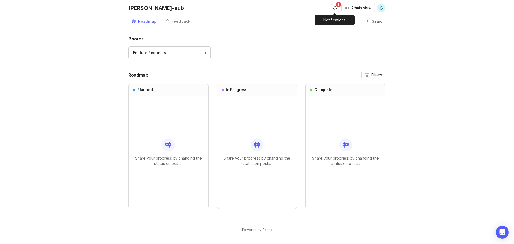
click at [335, 9] on button "Notifications" at bounding box center [334, 8] width 9 height 9
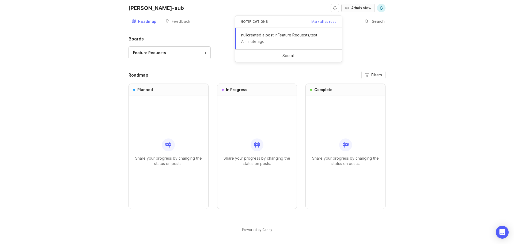
click at [352, 6] on span "Admin view" at bounding box center [361, 7] width 20 height 5
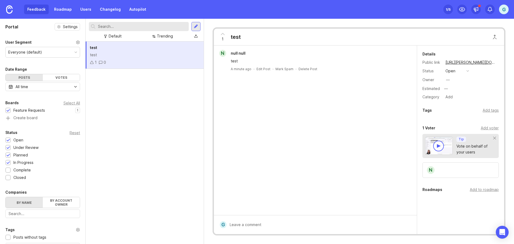
click at [101, 51] on div "test test 1 0" at bounding box center [145, 54] width 118 height 27
click at [456, 73] on button "open" at bounding box center [457, 70] width 27 height 7
click at [454, 110] on div "in progress" at bounding box center [458, 110] width 24 height 5
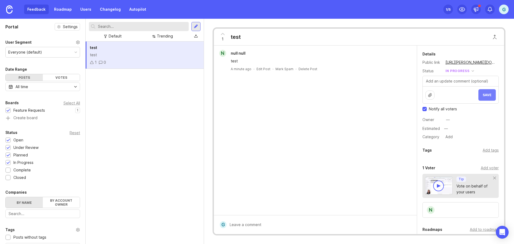
click at [482, 94] on span "Save" at bounding box center [486, 95] width 9 height 4
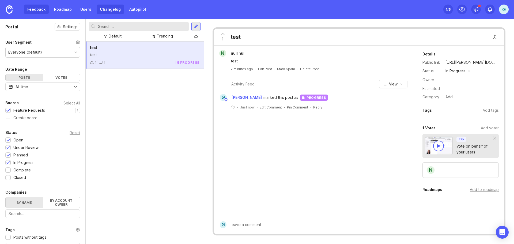
click at [116, 10] on link "Changelog" at bounding box center [110, 10] width 27 height 10
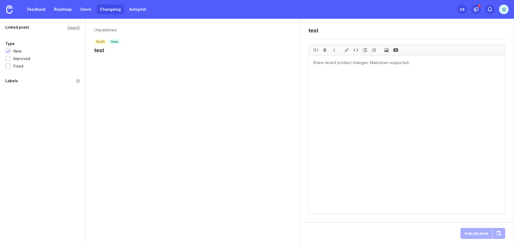
type textarea "test"
click at [325, 65] on textarea at bounding box center [406, 134] width 196 height 158
type textarea "testt"
click at [466, 234] on span "Publish Now" at bounding box center [475, 232] width 23 height 3
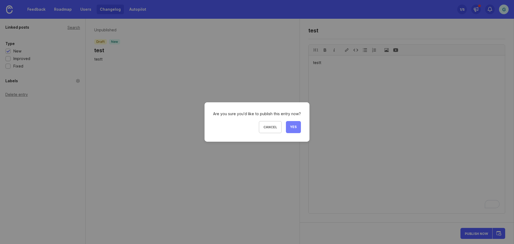
click at [293, 127] on span "Yes" at bounding box center [293, 127] width 6 height 5
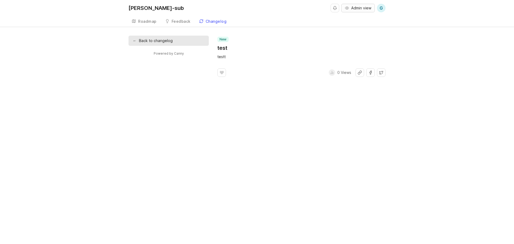
click at [349, 7] on button "Admin view" at bounding box center [357, 8] width 33 height 9
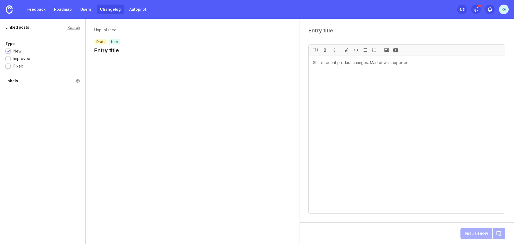
click at [322, 33] on textarea at bounding box center [406, 30] width 197 height 6
type textarea "test 2"
click at [391, 63] on textarea "To enrich screen reader interactions, please activate Accessibility in Grammarl…" at bounding box center [406, 134] width 196 height 158
type textarea "test2"
click at [480, 235] on div "Publish Now" at bounding box center [482, 233] width 45 height 13
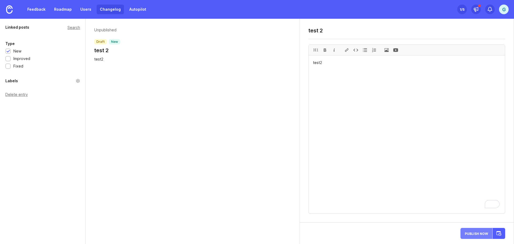
click at [470, 233] on span "Publish Now" at bounding box center [475, 232] width 23 height 3
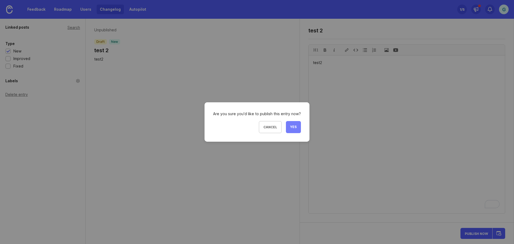
click at [290, 126] on span "Yes" at bounding box center [293, 127] width 6 height 5
